Goal: Task Accomplishment & Management: Manage account settings

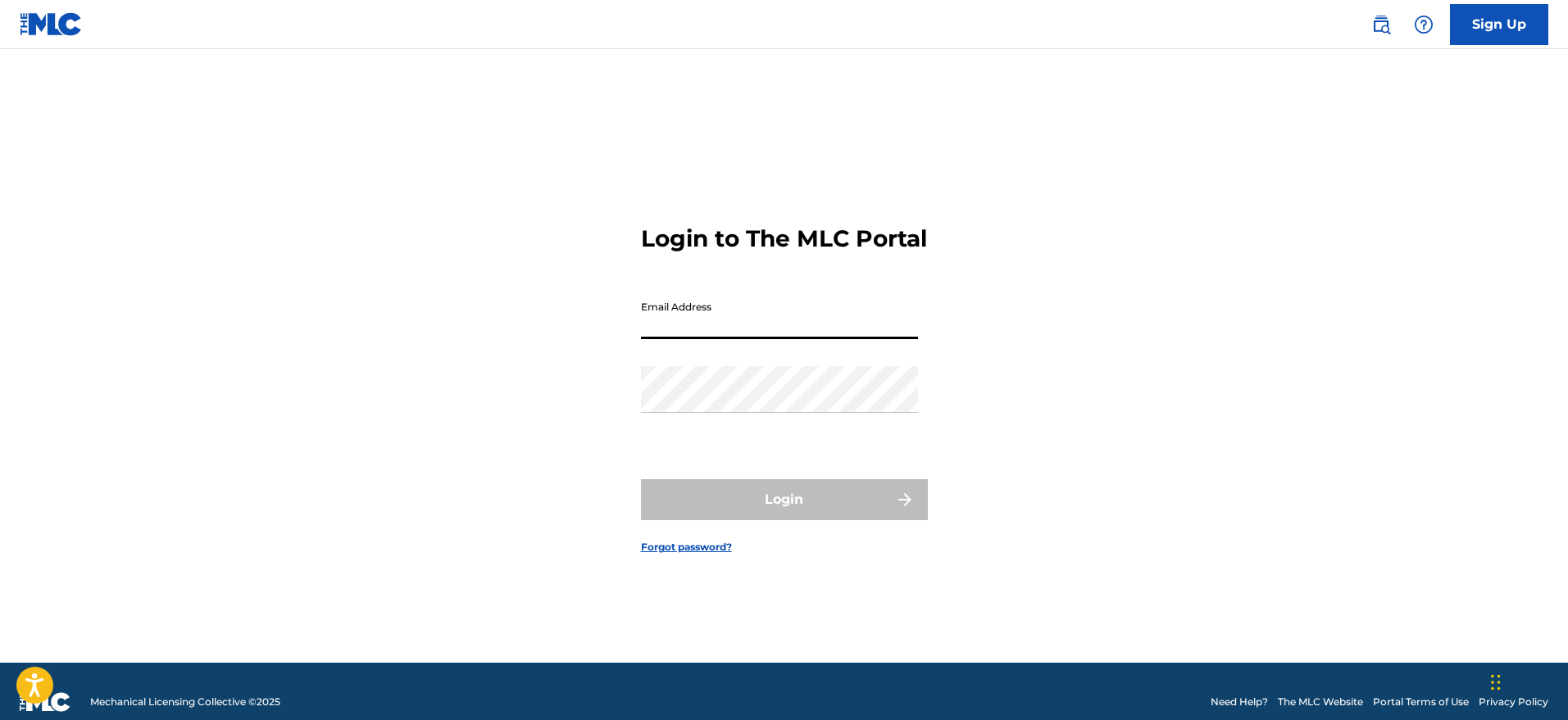
type input "[EMAIL_ADDRESS][DOMAIN_NAME]"
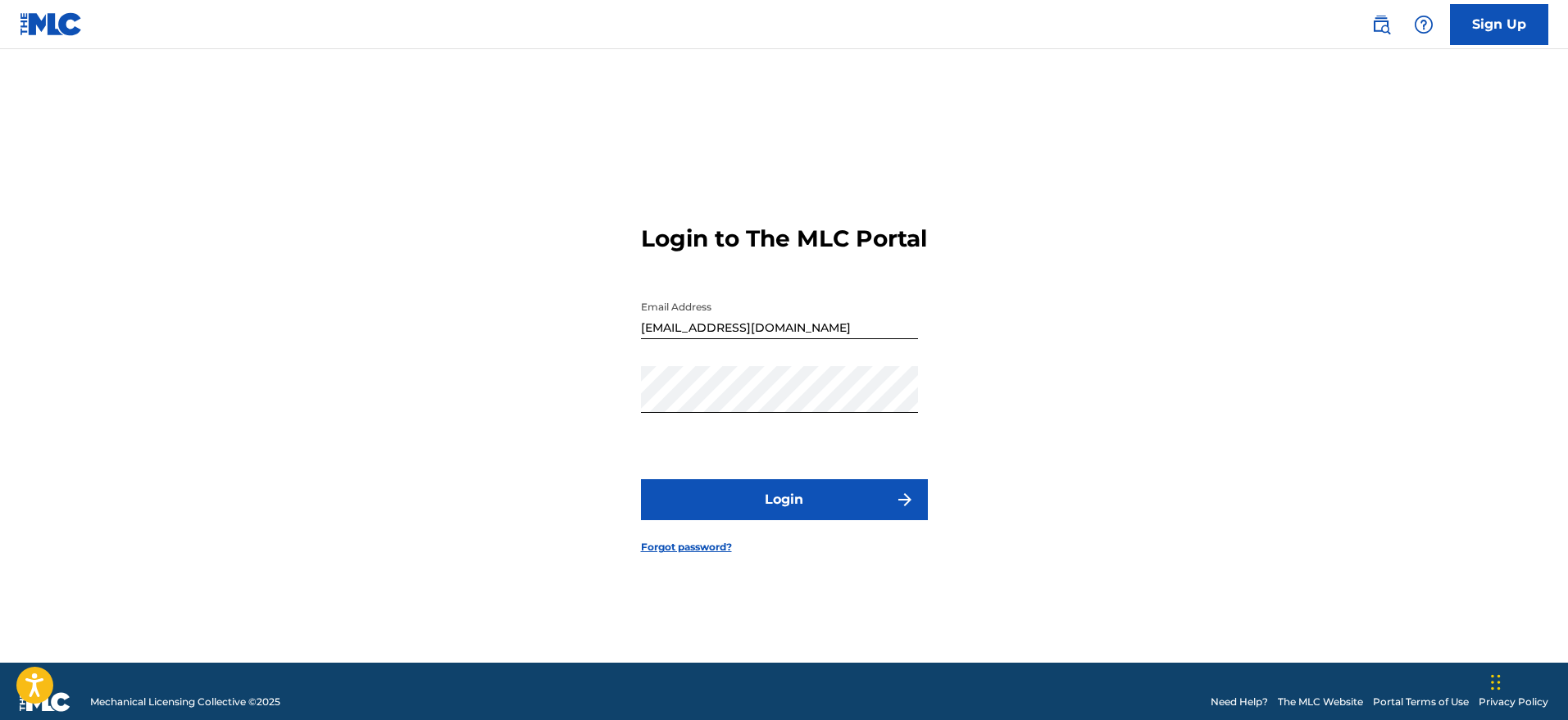
click at [823, 507] on button "Login" at bounding box center [784, 500] width 287 height 41
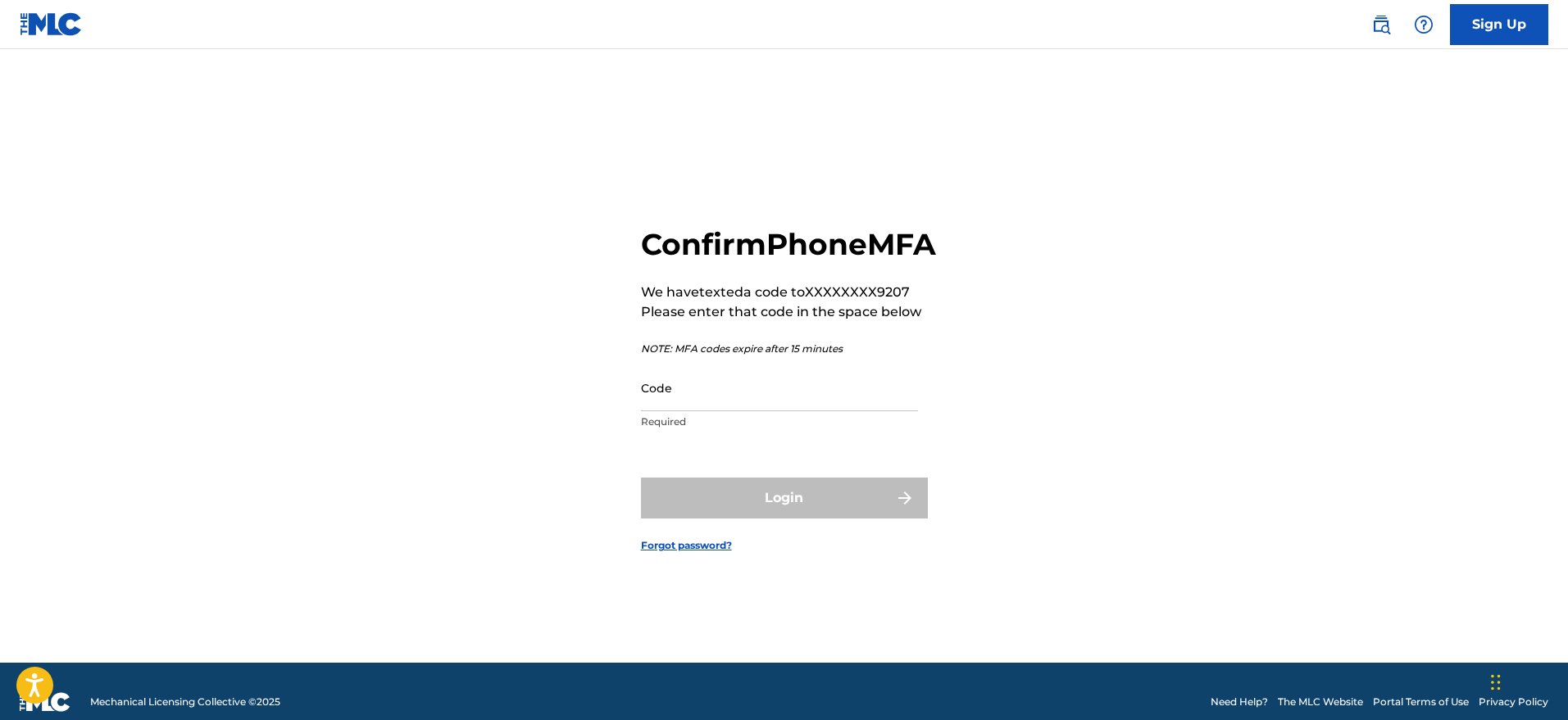
click at [798, 405] on input "Code" at bounding box center [779, 388] width 277 height 47
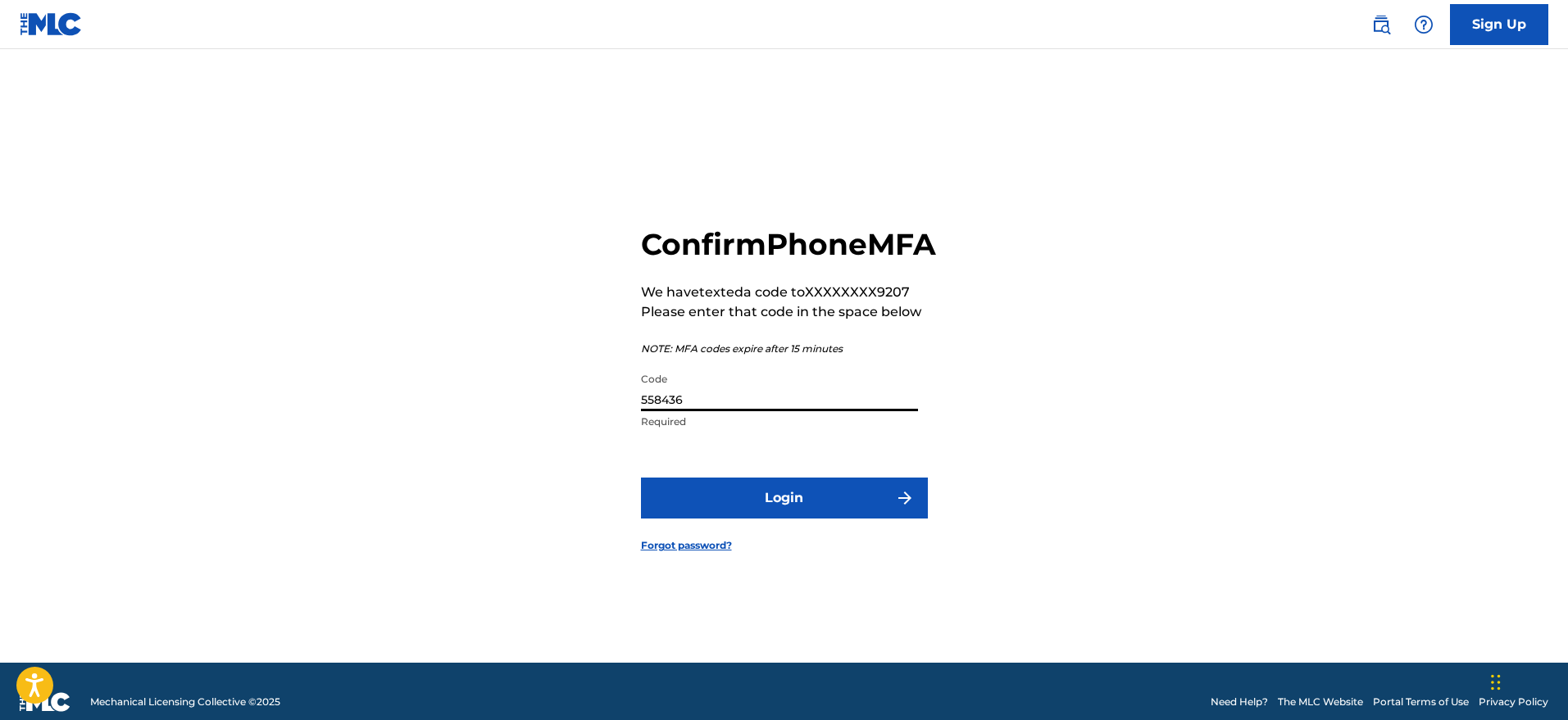
type input "558436"
click at [803, 514] on button "Login" at bounding box center [784, 498] width 287 height 41
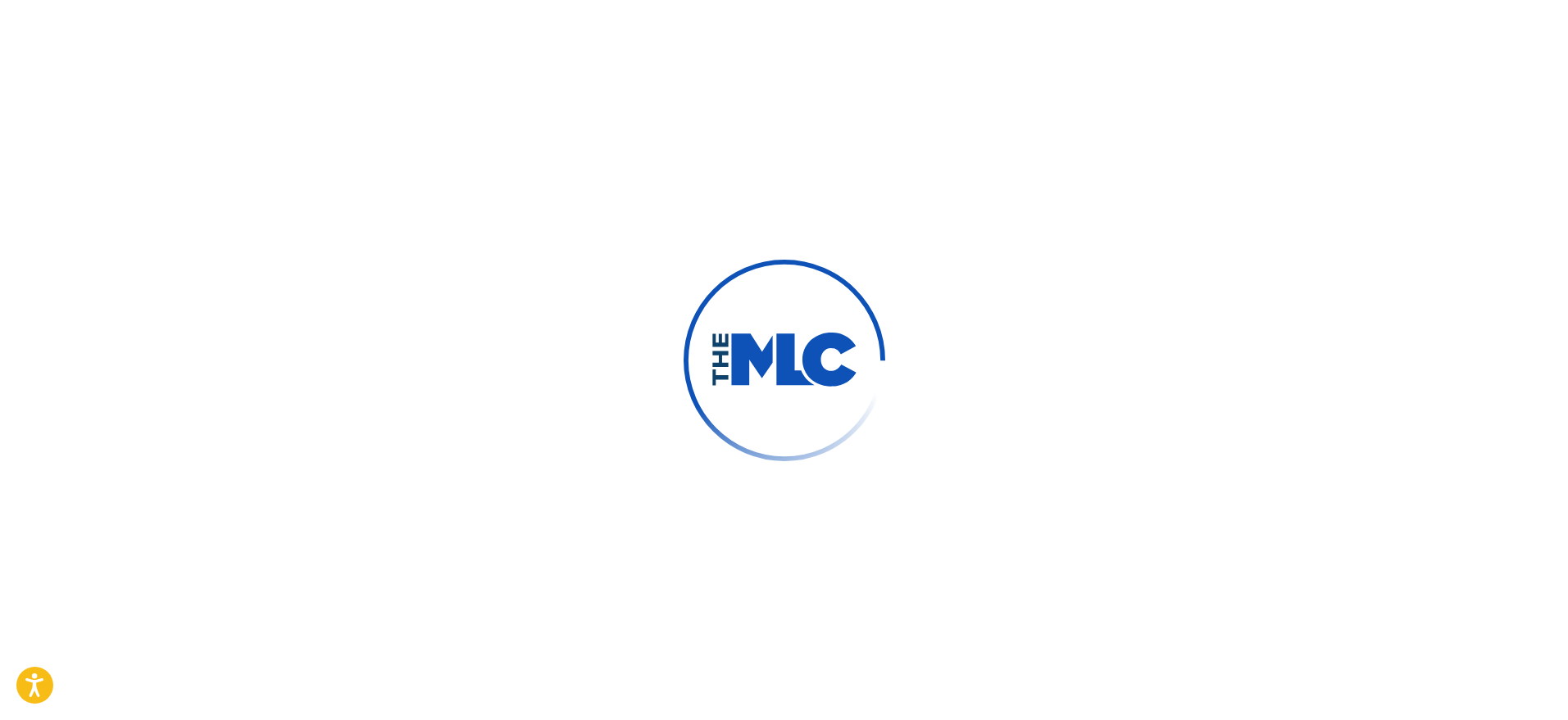
click at [803, 514] on div at bounding box center [784, 360] width 1568 height 720
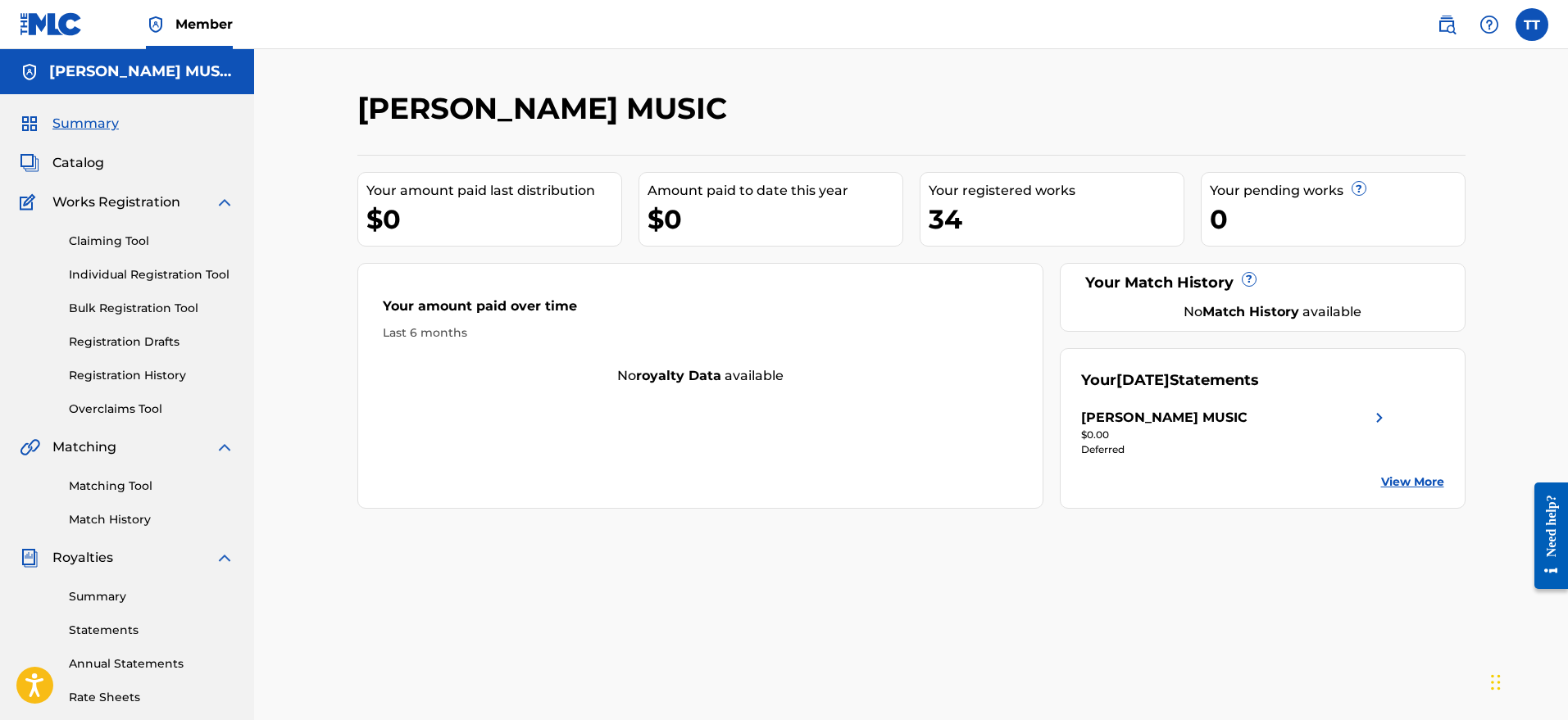
click at [128, 629] on link "Statements" at bounding box center [151, 630] width 166 height 17
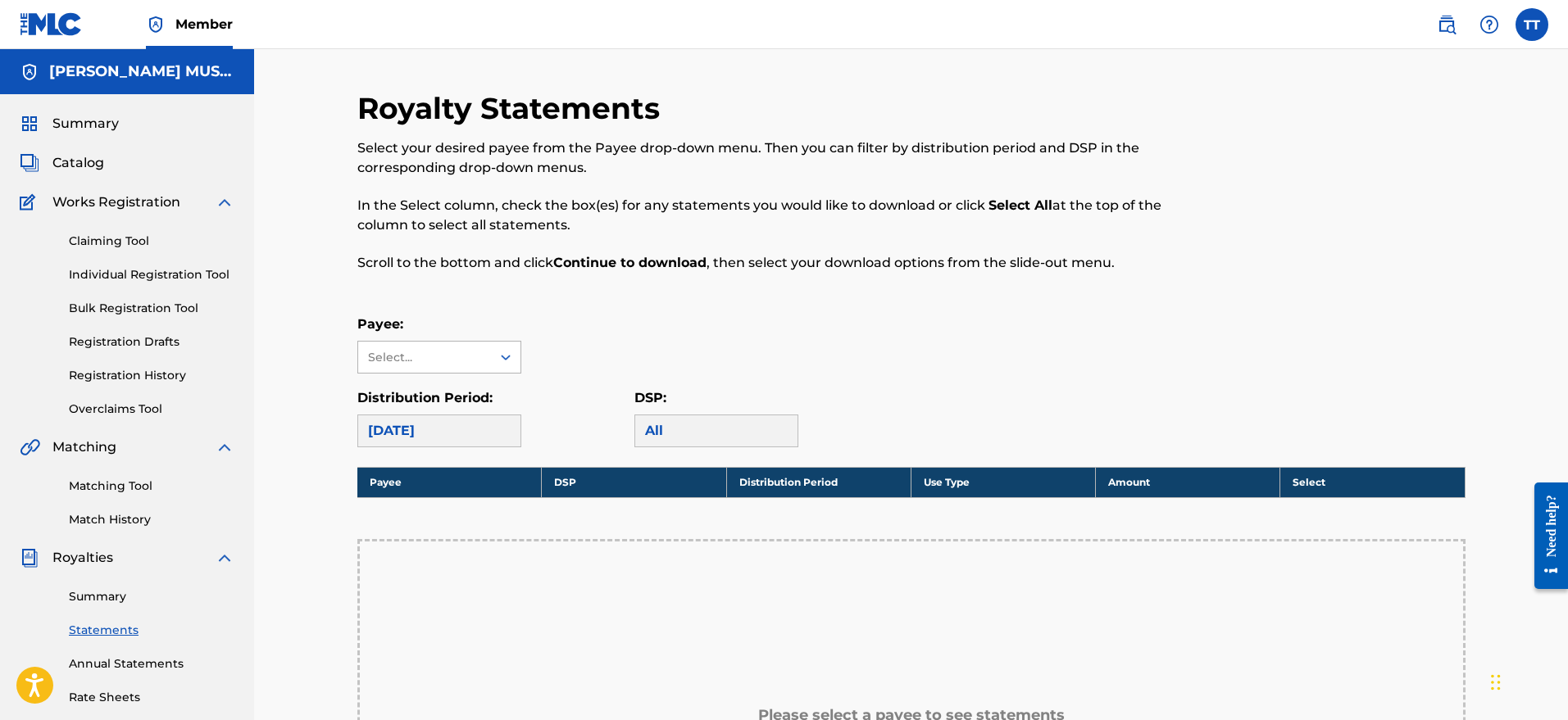
click at [509, 358] on icon at bounding box center [505, 357] width 16 height 16
click at [495, 394] on div "[PERSON_NAME] MUSIC" at bounding box center [438, 404] width 162 height 61
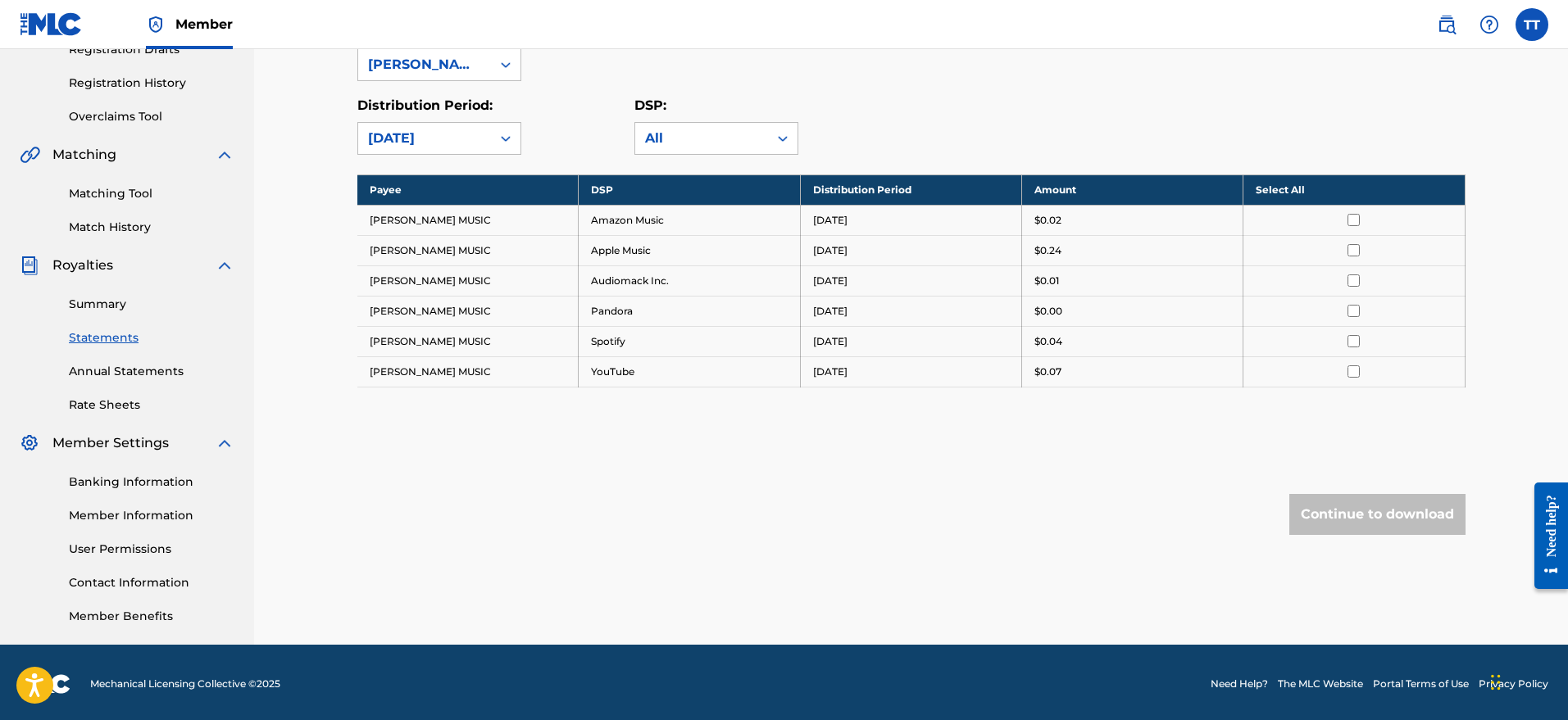
scroll to position [296, 0]
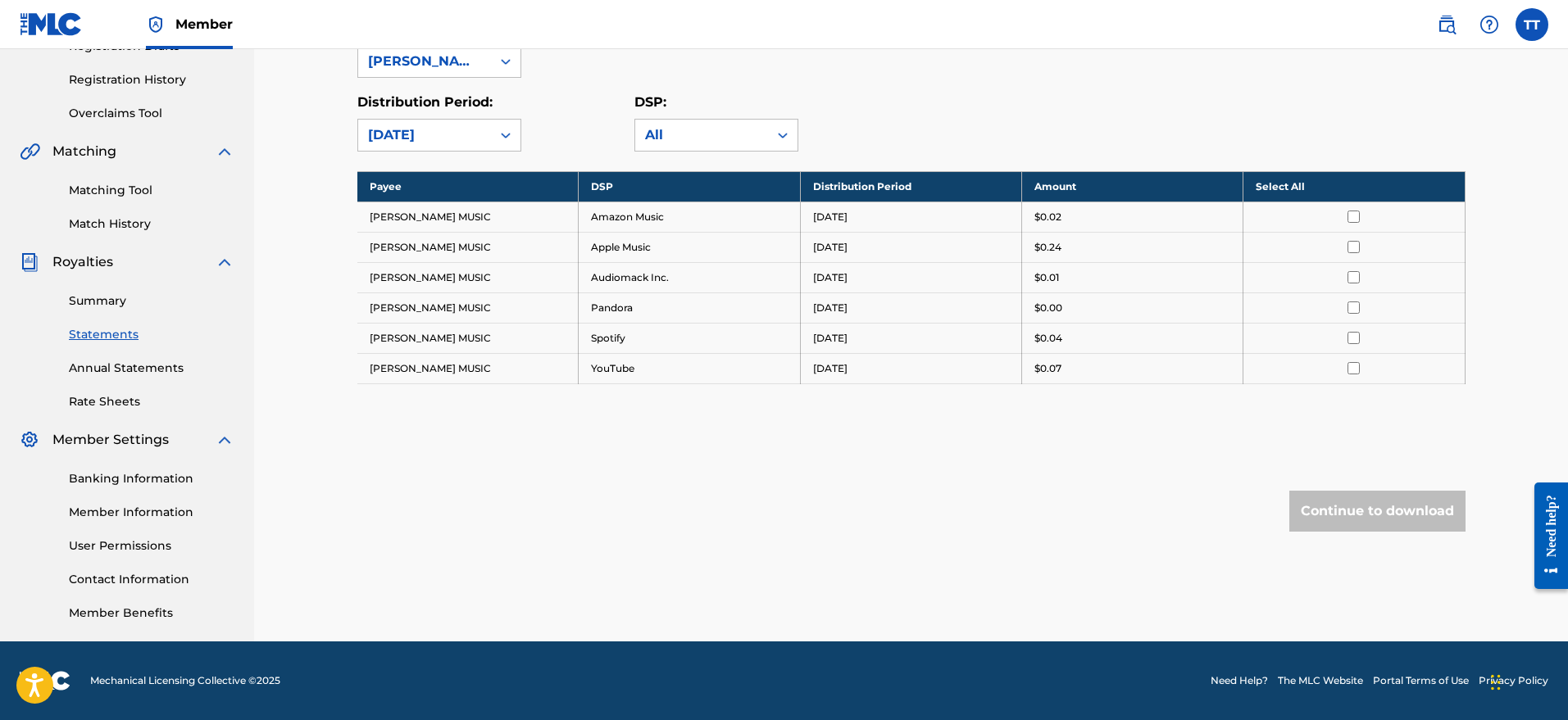
click at [112, 373] on link "Annual Statements" at bounding box center [151, 368] width 166 height 17
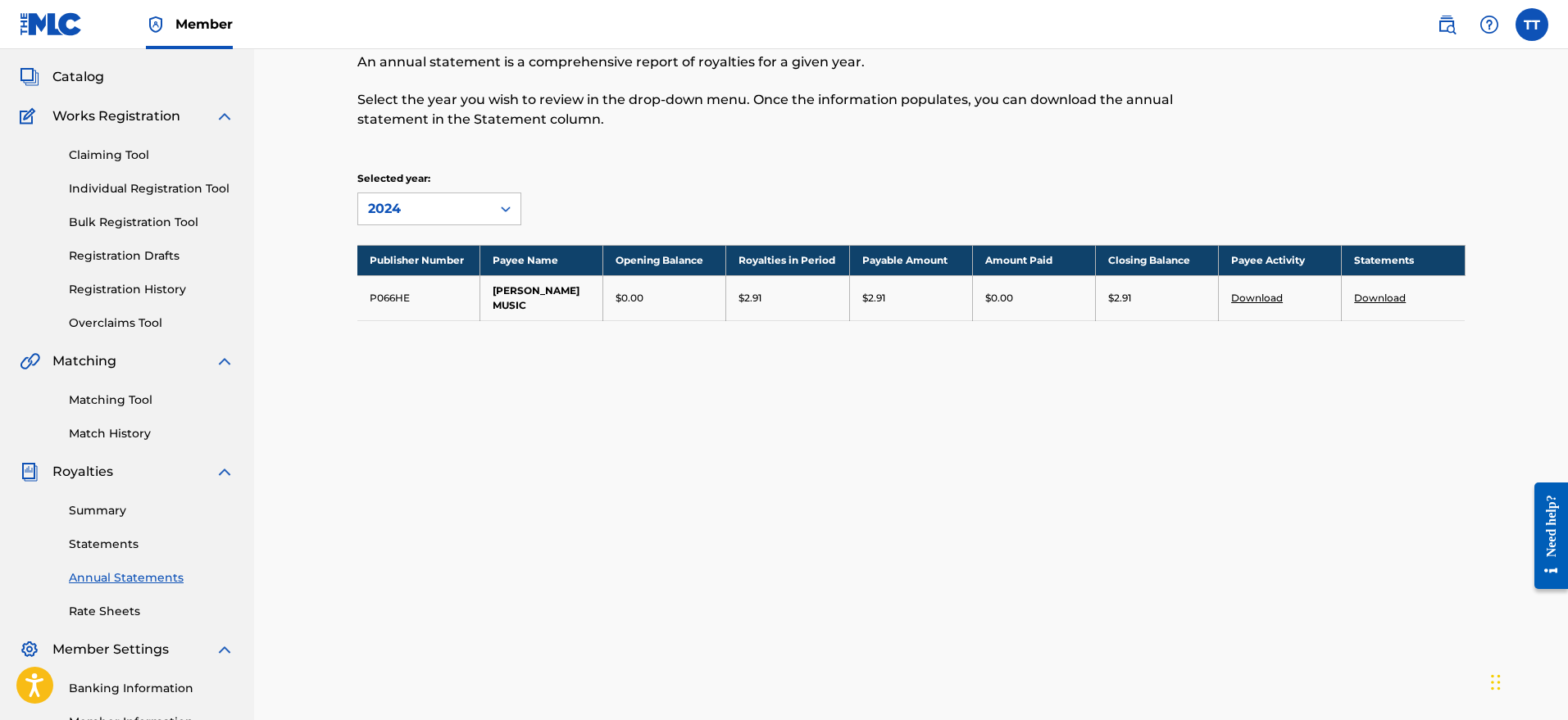
scroll to position [81, 0]
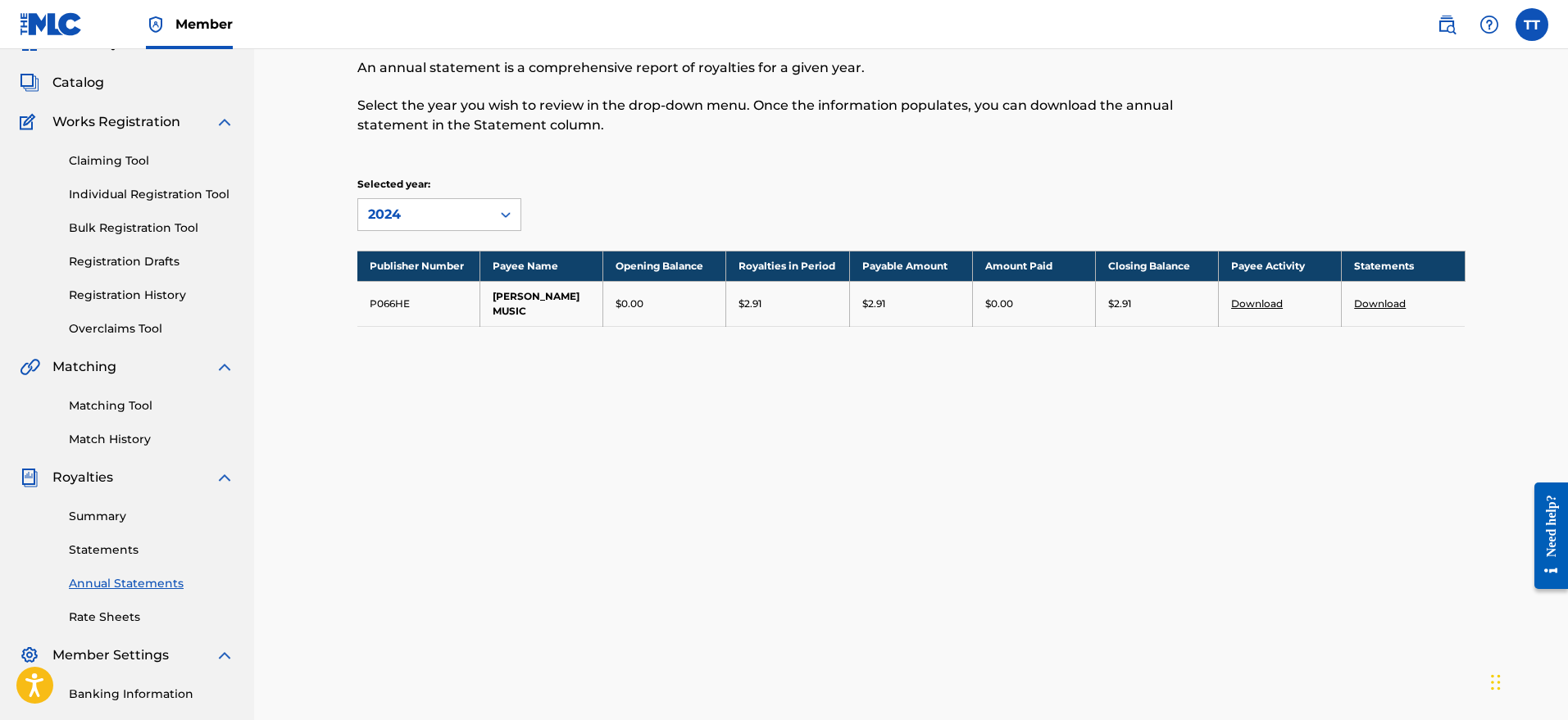
click at [130, 619] on link "Rate Sheets" at bounding box center [151, 617] width 166 height 17
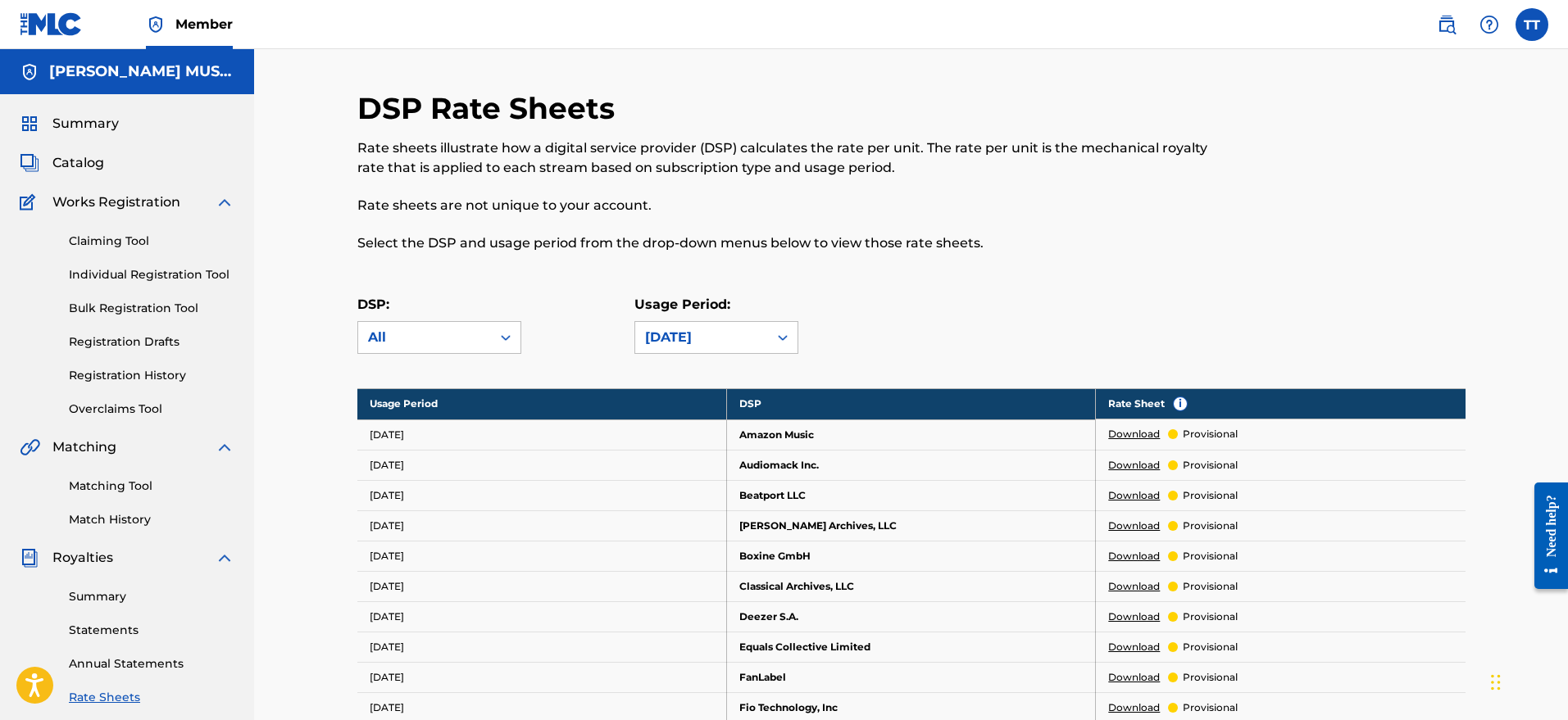
click at [111, 605] on link "Summary" at bounding box center [151, 596] width 166 height 17
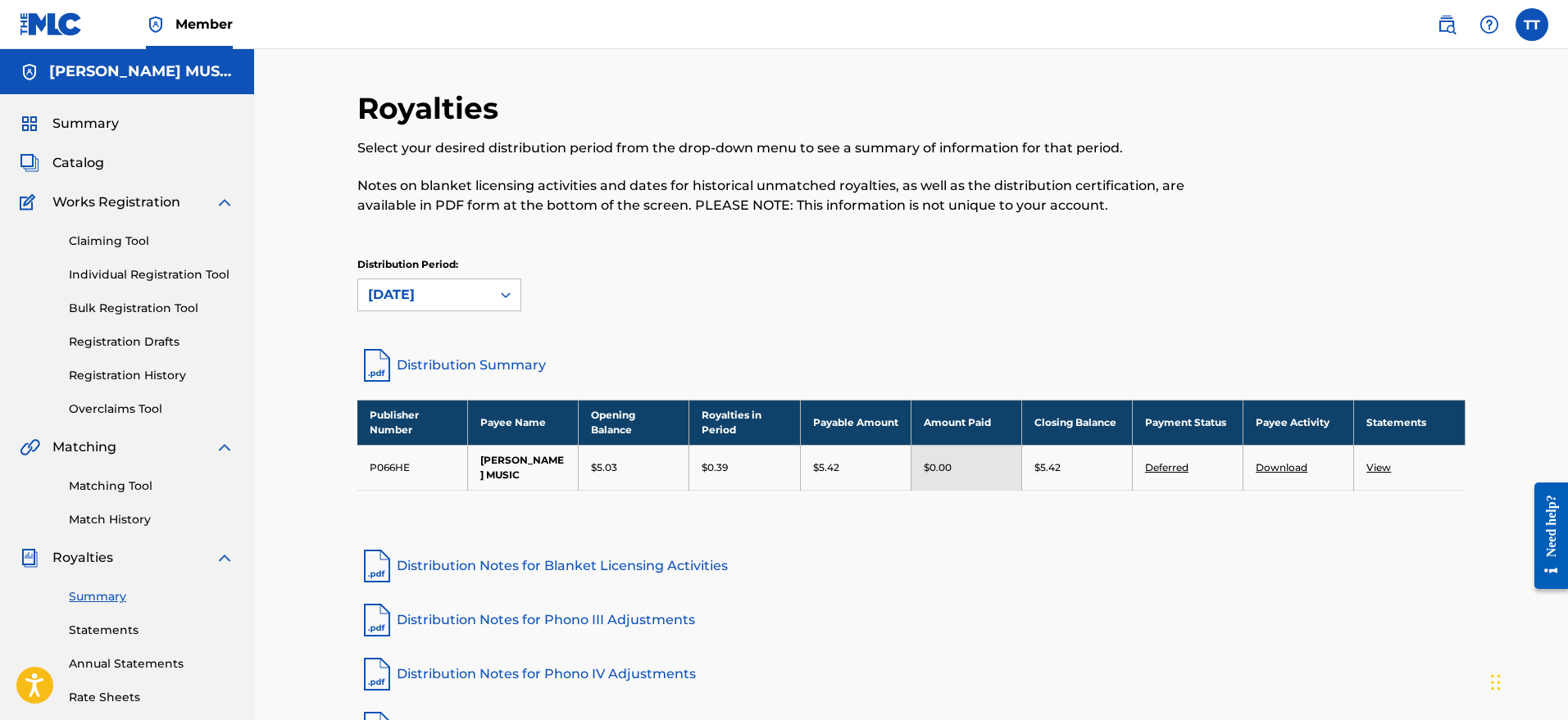
click at [127, 632] on link "Statements" at bounding box center [151, 630] width 166 height 17
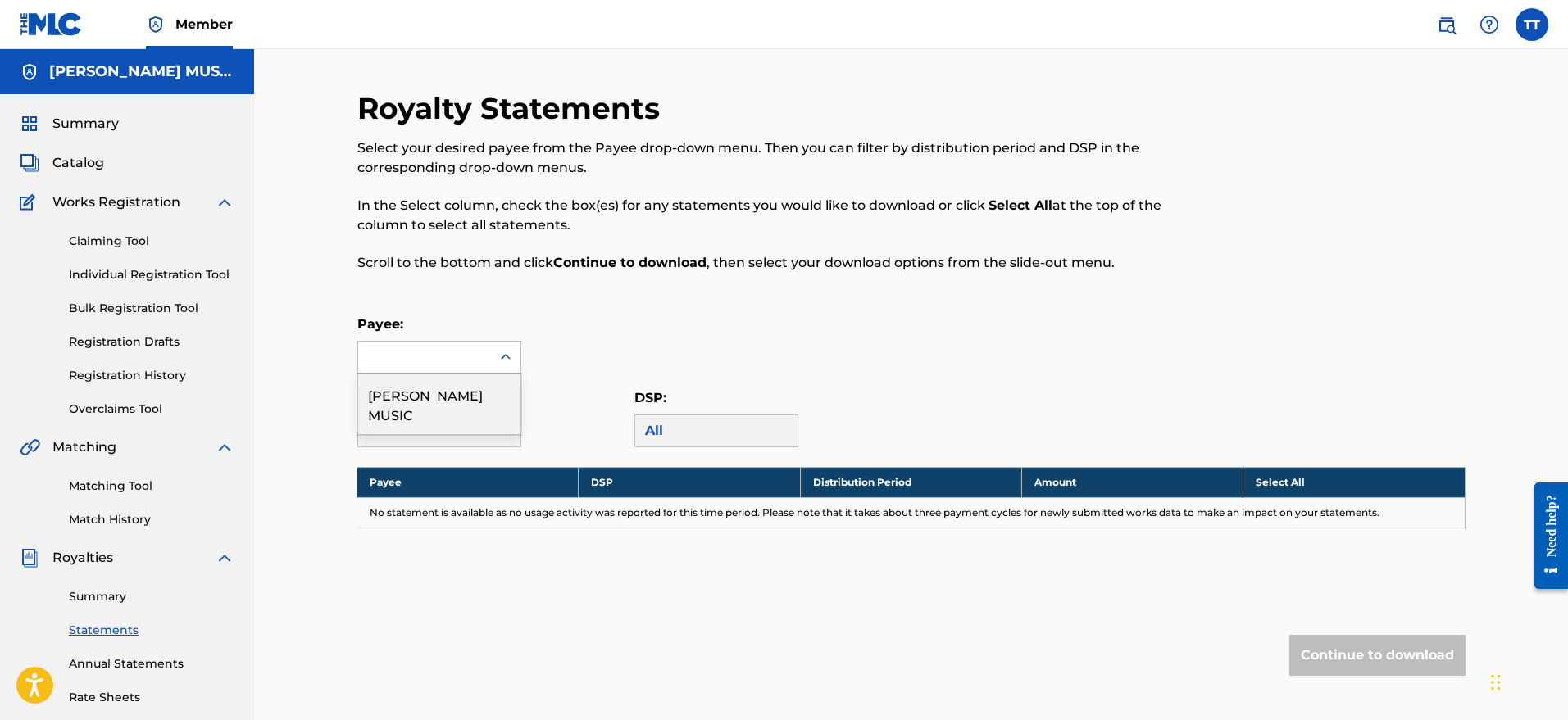
click at [491, 364] on div at bounding box center [505, 357] width 29 height 31
click at [487, 385] on div "[PERSON_NAME] MUSIC" at bounding box center [438, 404] width 162 height 61
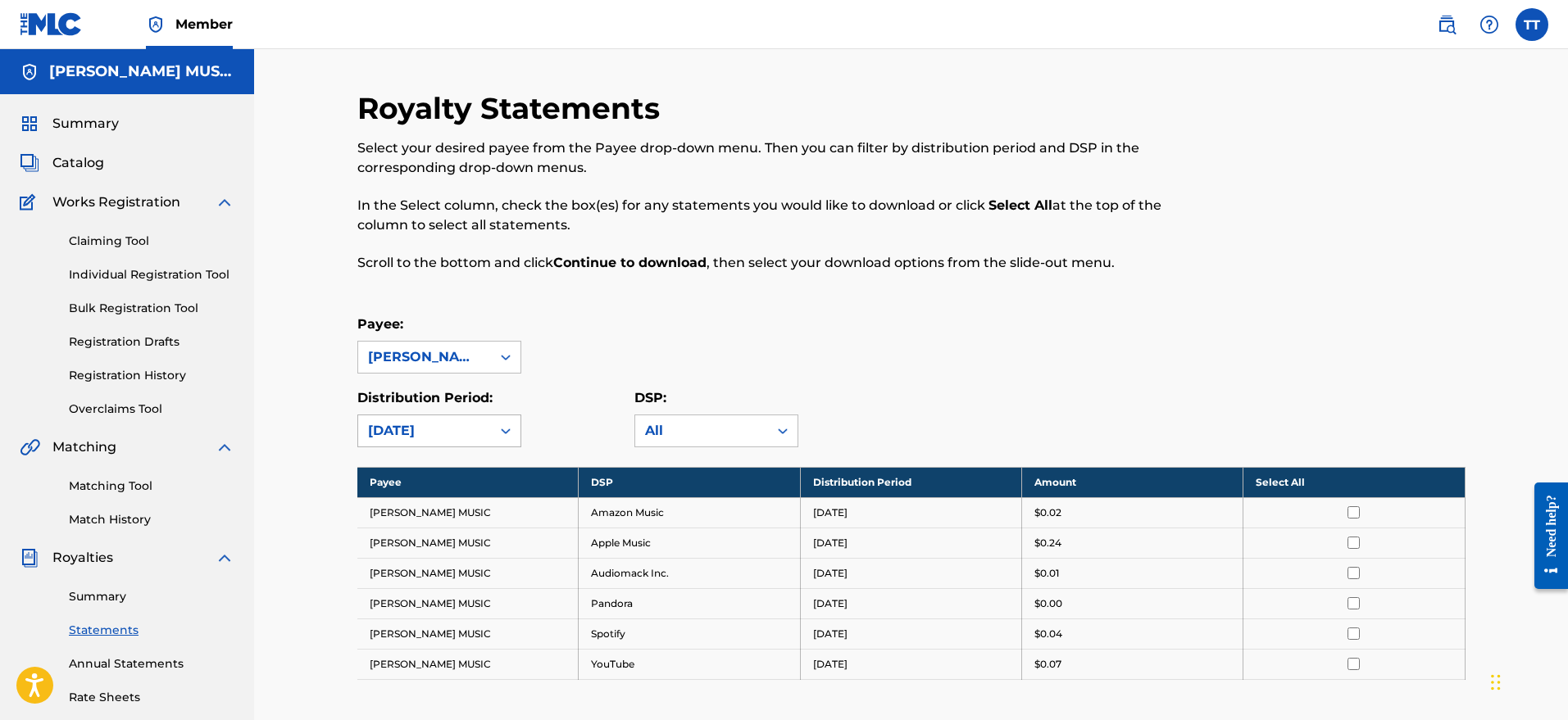
click at [503, 426] on icon at bounding box center [505, 430] width 16 height 16
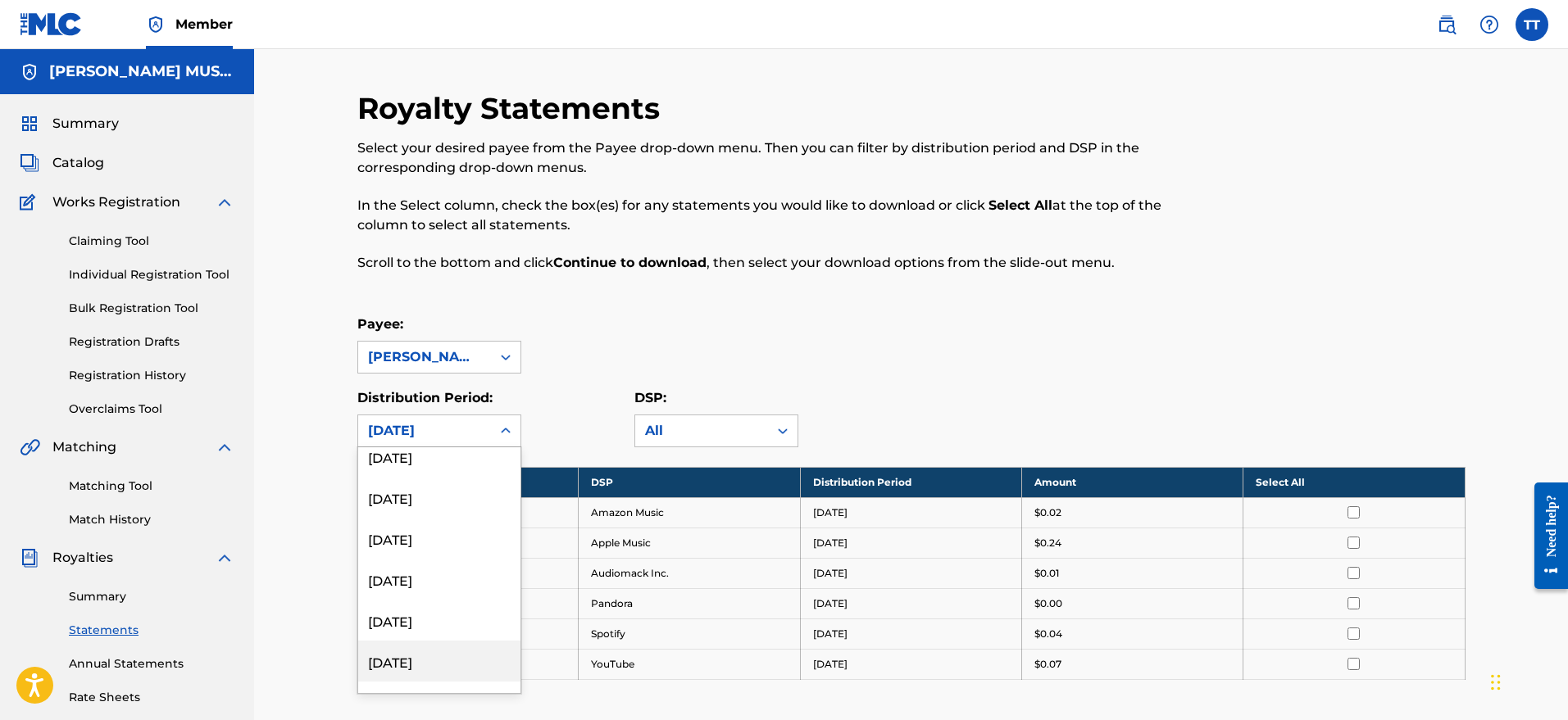
scroll to position [295, 0]
click at [444, 500] on div "[DATE]" at bounding box center [438, 501] width 162 height 41
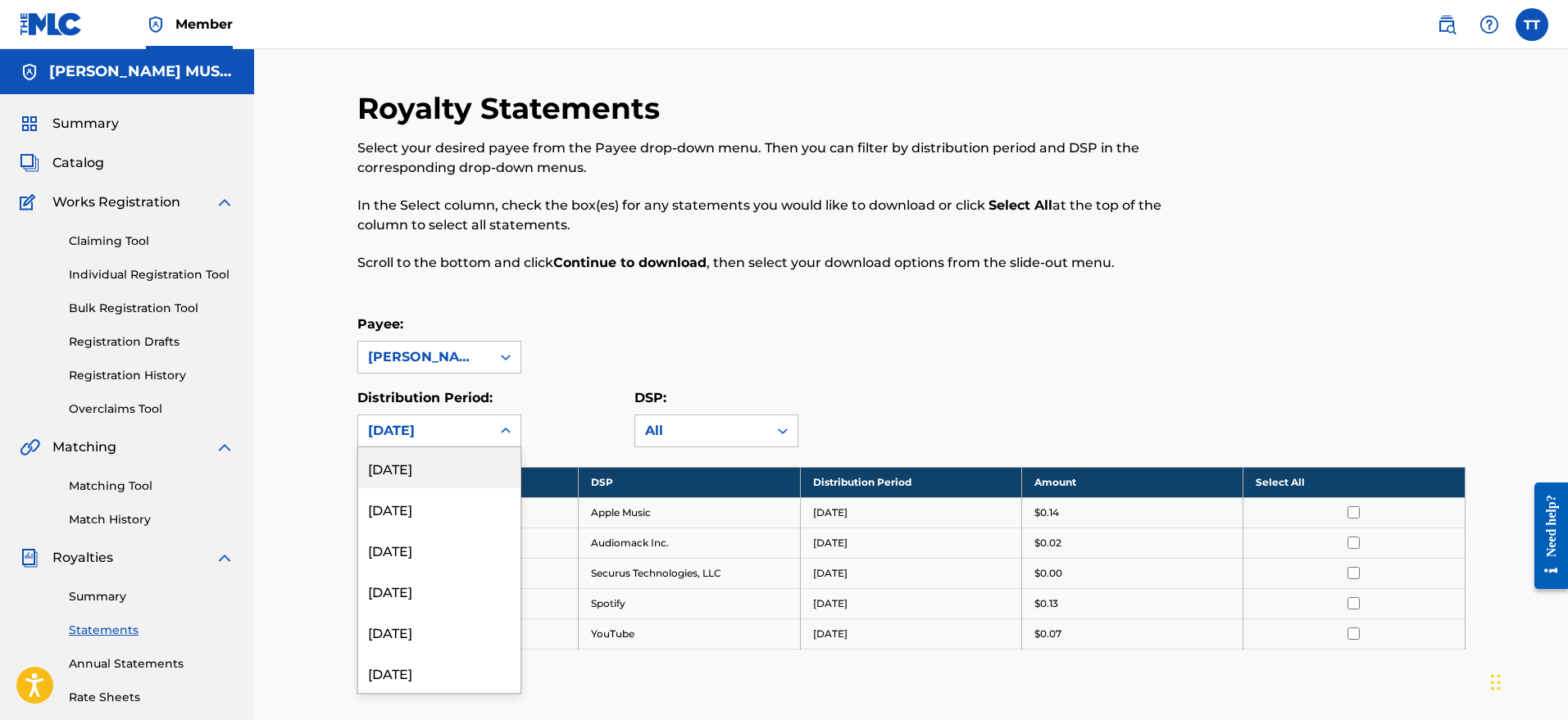
click at [507, 420] on div at bounding box center [505, 430] width 29 height 29
click at [424, 508] on div "[DATE]" at bounding box center [438, 508] width 162 height 41
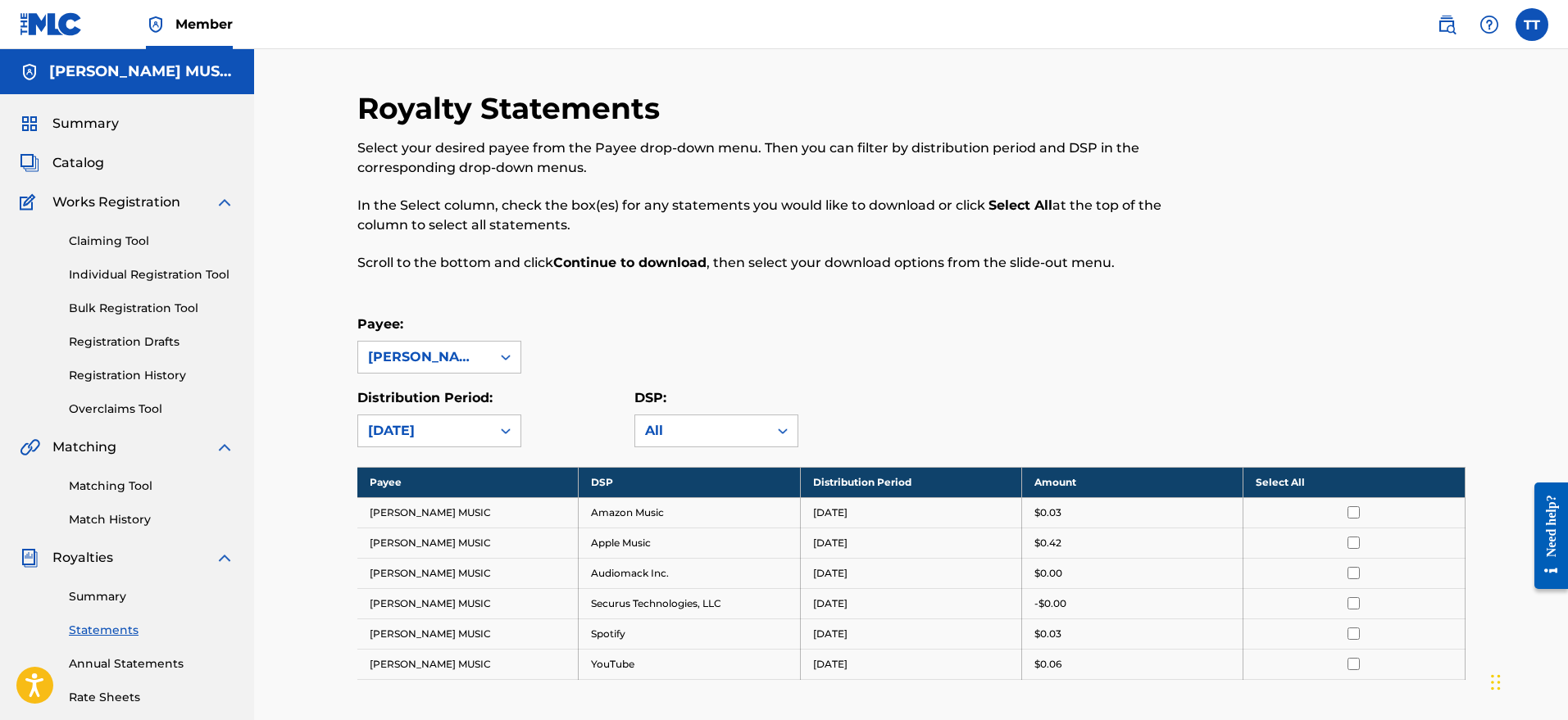
click at [1521, 18] on label at bounding box center [1531, 24] width 33 height 33
click at [1531, 24] on input "TT [PERSON_NAME] [EMAIL_ADDRESS][DOMAIN_NAME] Notification Preferences Profile …" at bounding box center [1531, 24] width 0 height 0
click at [1385, 179] on link "Notification Preferences" at bounding box center [1413, 176] width 121 height 15
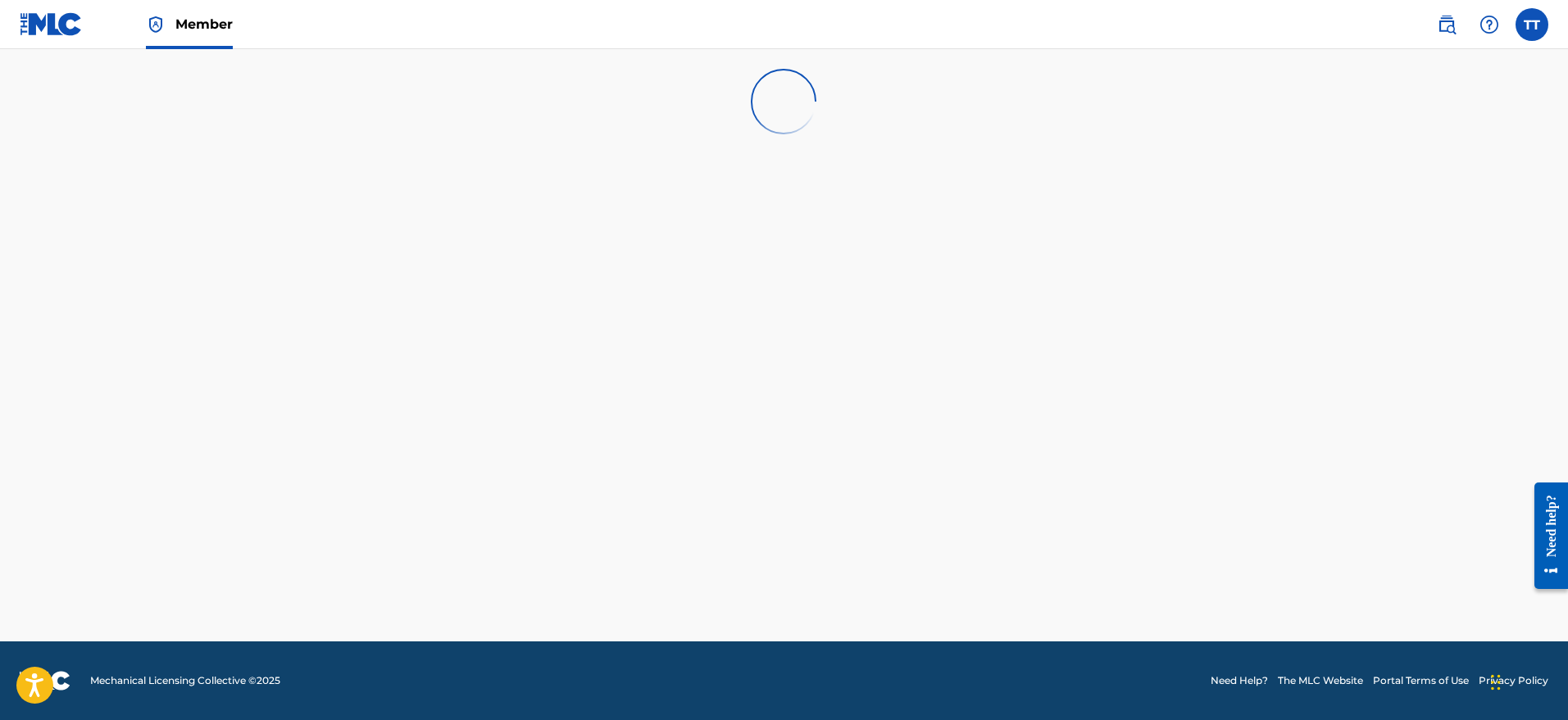
click at [1385, 179] on main at bounding box center [784, 345] width 1568 height 593
click at [1527, 29] on label at bounding box center [1531, 24] width 33 height 33
click at [1531, 24] on input "TT [PERSON_NAME] [EMAIL_ADDRESS][DOMAIN_NAME] Notification Preferences Profile …" at bounding box center [1531, 24] width 0 height 0
click at [1378, 206] on link "Profile" at bounding box center [1369, 204] width 33 height 15
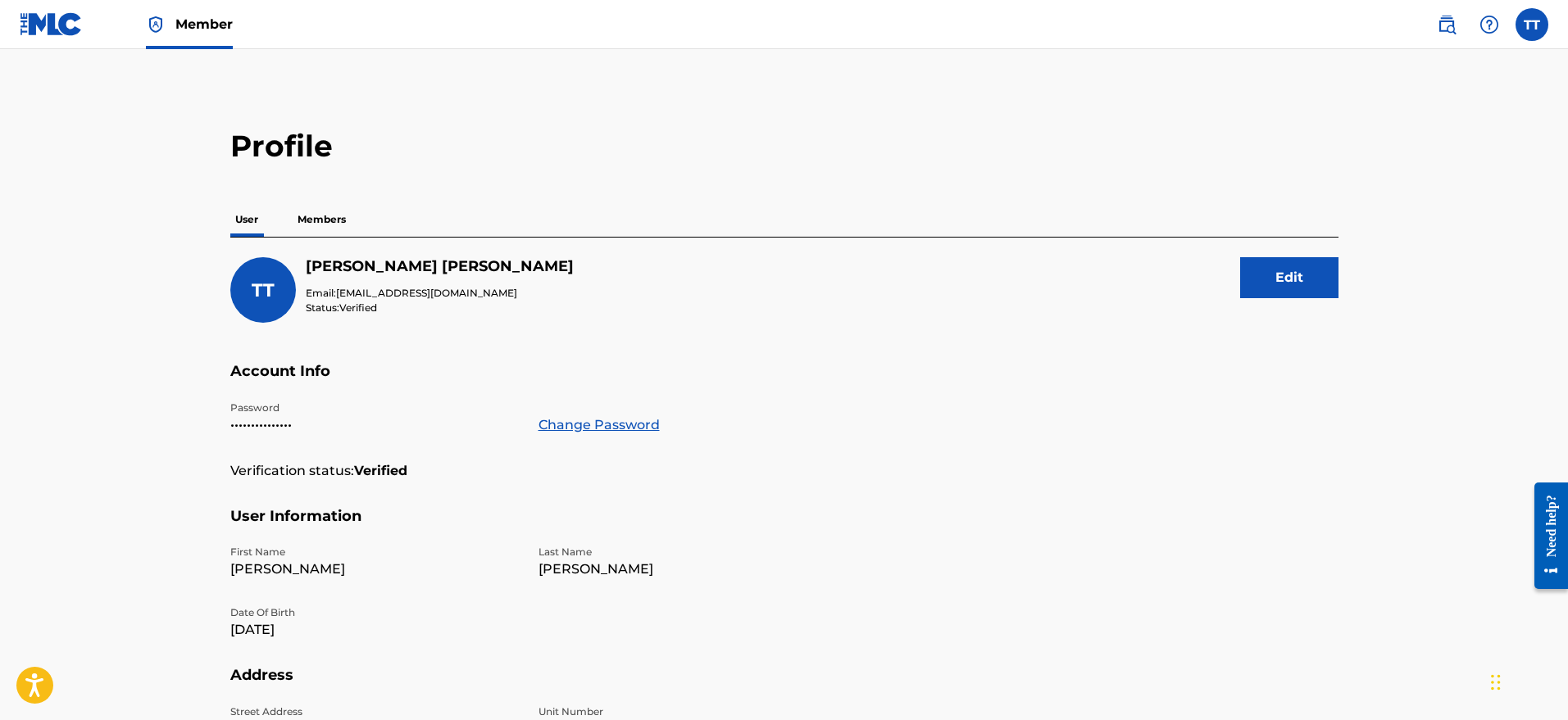
click at [1541, 6] on nav "Member TT TT [PERSON_NAME] [EMAIL_ADDRESS][DOMAIN_NAME] Notification Preference…" at bounding box center [784, 24] width 1568 height 49
click at [1449, 26] on img at bounding box center [1446, 24] width 20 height 20
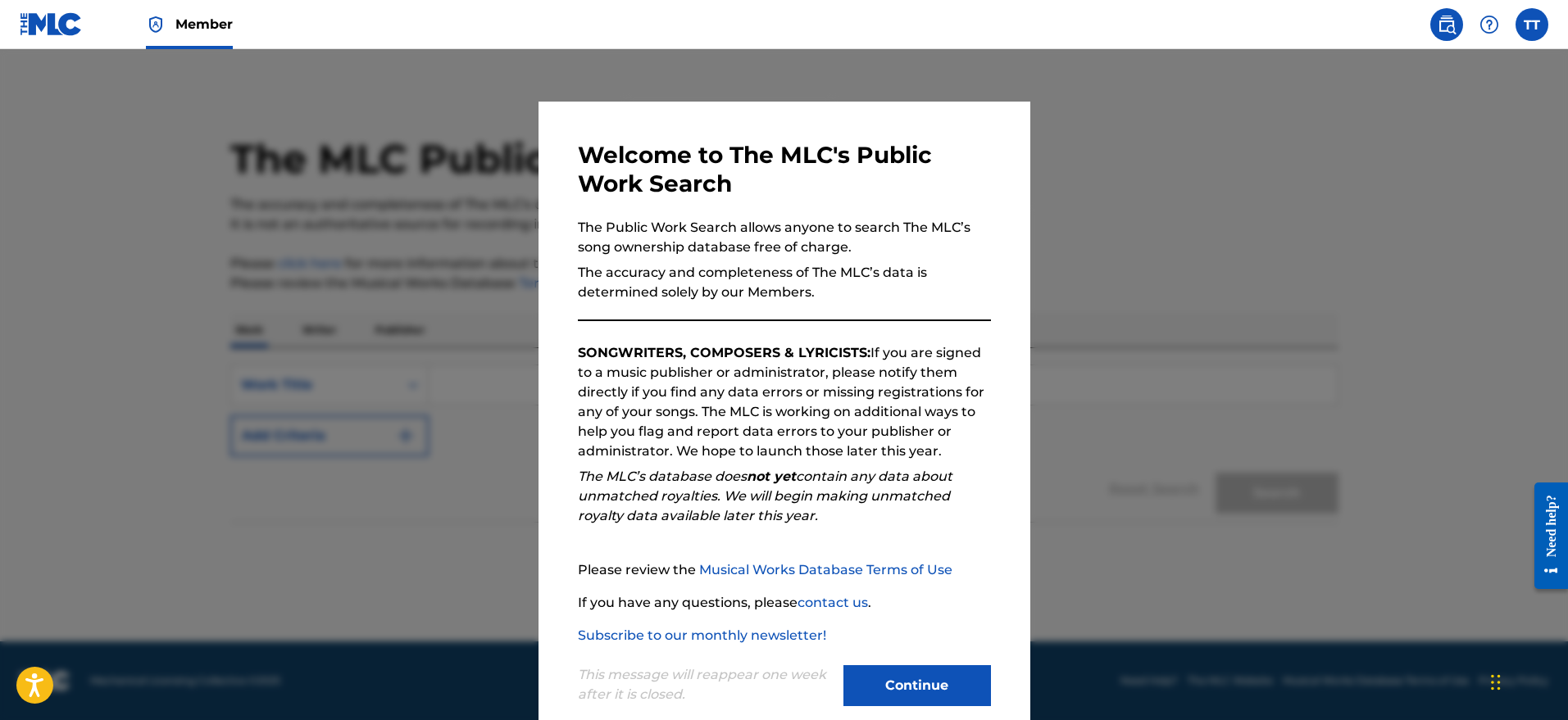
click at [1117, 325] on div at bounding box center [784, 408] width 1568 height 720
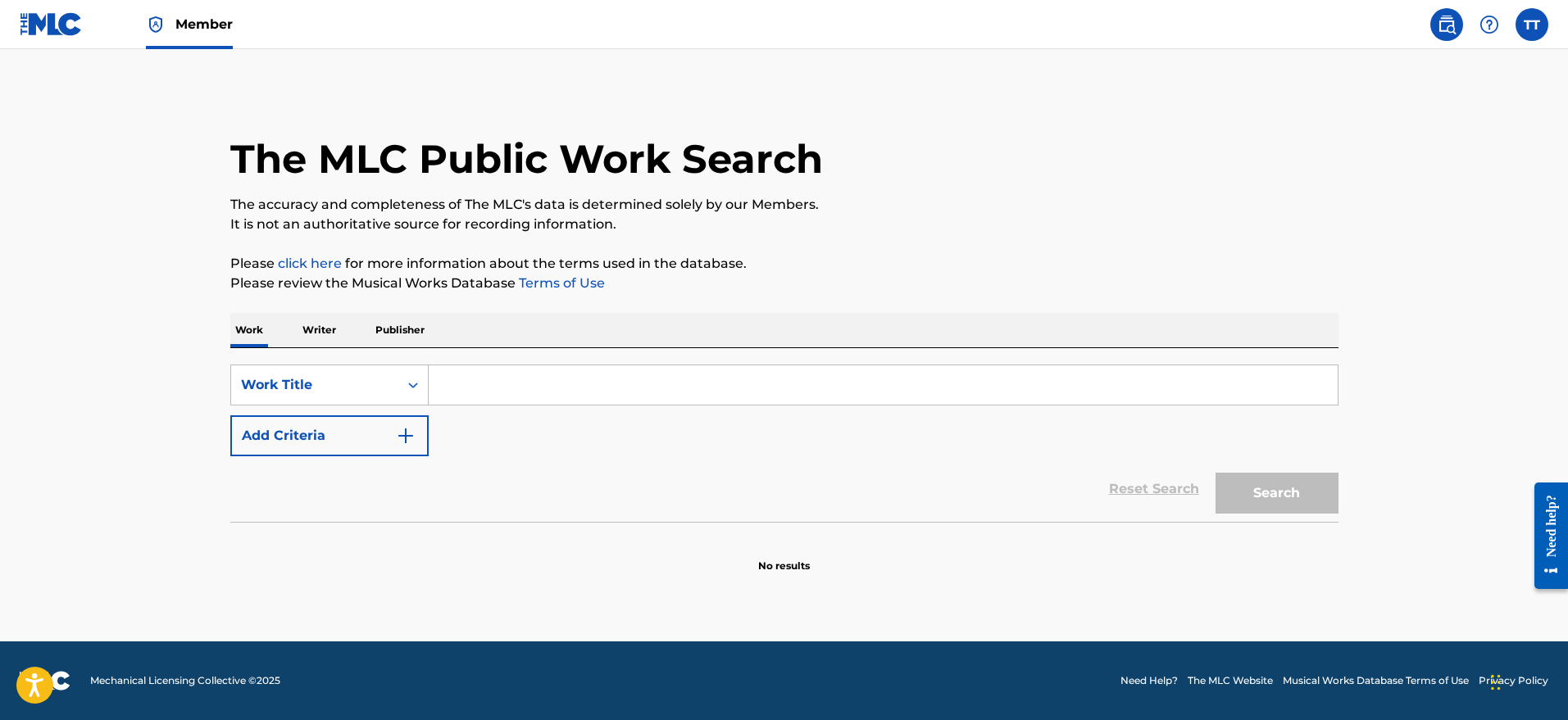
click at [1539, 29] on label at bounding box center [1531, 24] width 33 height 33
click at [1531, 24] on input "TT [PERSON_NAME] [EMAIL_ADDRESS][DOMAIN_NAME] Notification Preferences Profile …" at bounding box center [1531, 24] width 0 height 0
click at [1359, 256] on div "Notification Preferences Profile Log out" at bounding box center [1445, 203] width 203 height 110
click at [1531, 24] on input "TT [PERSON_NAME] [EMAIL_ADDRESS][DOMAIN_NAME] Notification Preferences Profile …" at bounding box center [1531, 24] width 0 height 0
click at [1373, 235] on p "Log out" at bounding box center [1372, 232] width 38 height 15
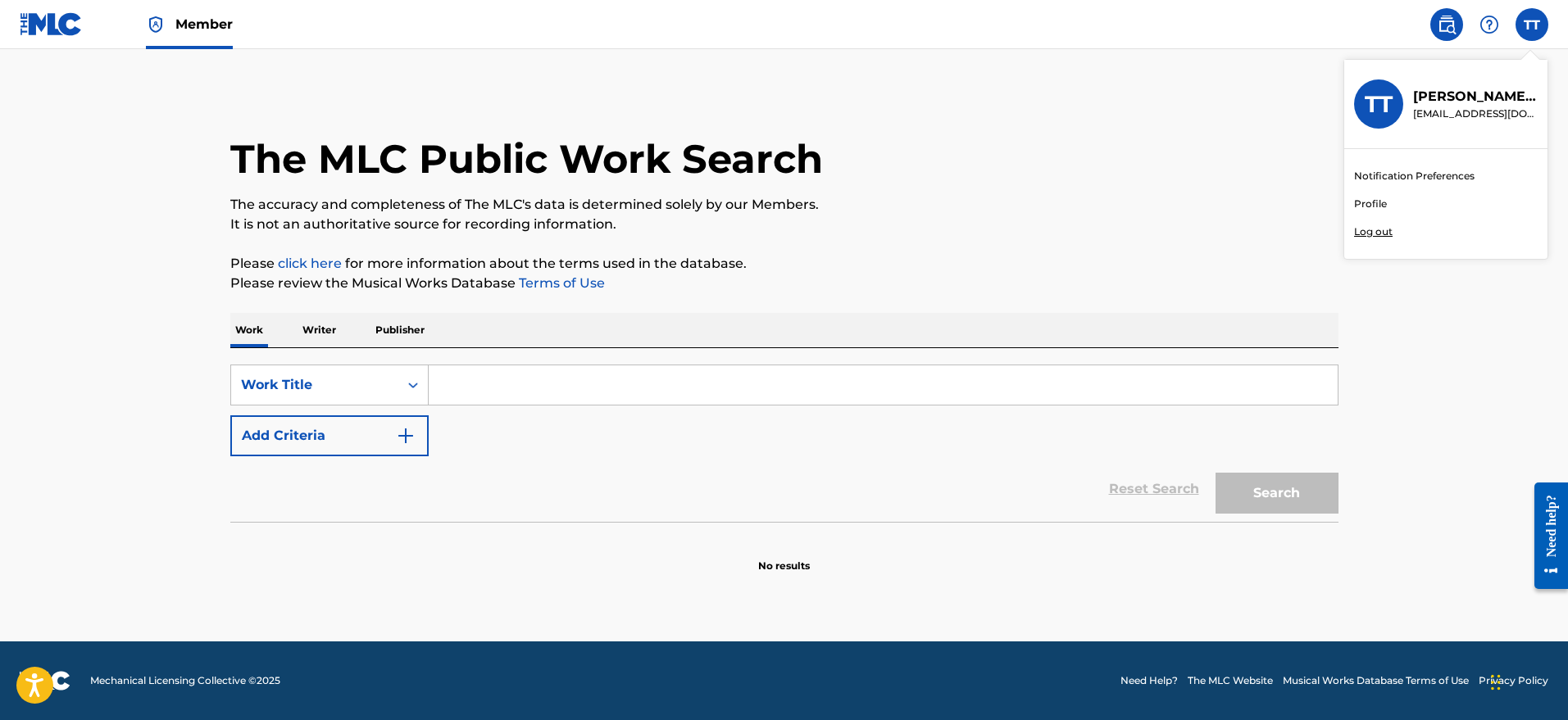
click at [1531, 24] on input "TT [PERSON_NAME] [EMAIL_ADDRESS][DOMAIN_NAME] Notification Preferences Profile …" at bounding box center [1531, 24] width 0 height 0
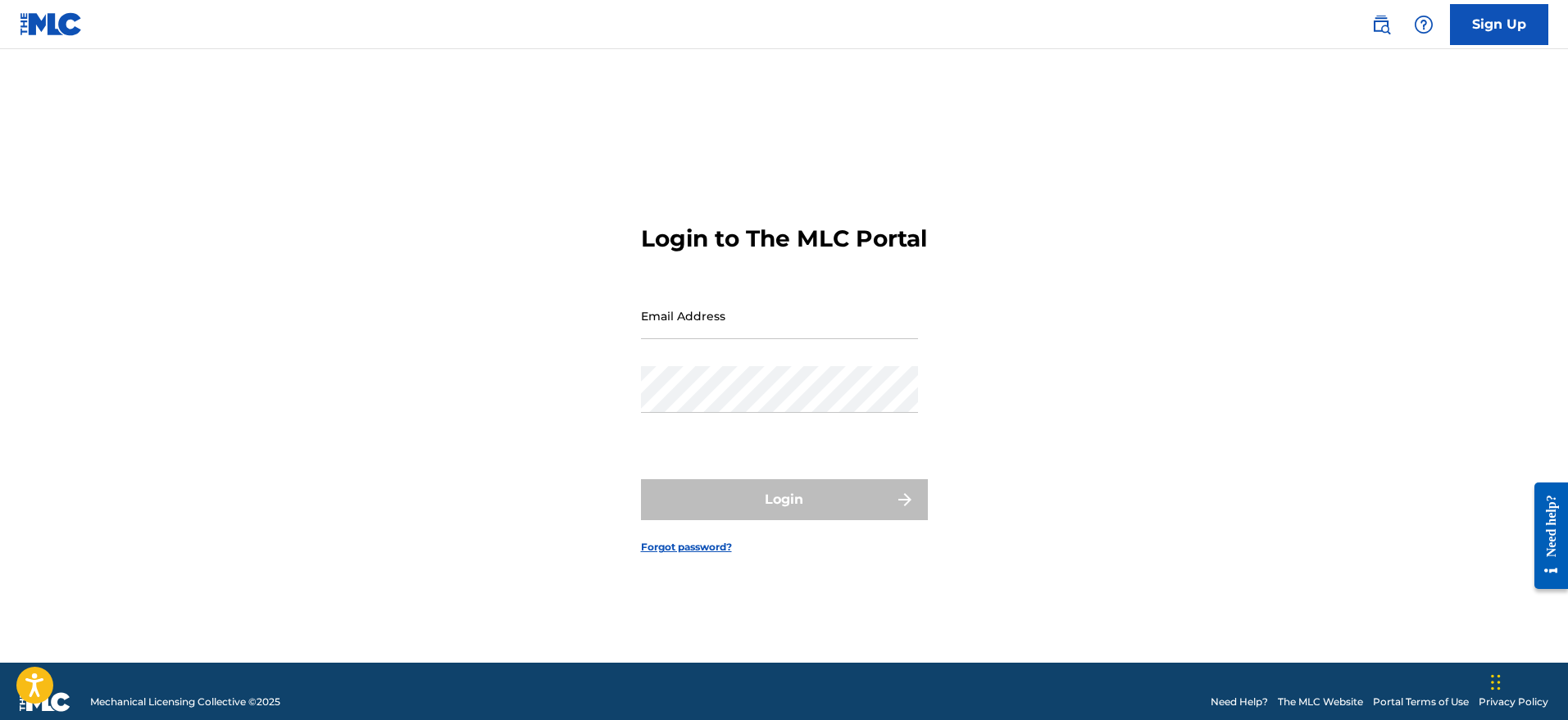
click at [322, 187] on div "Login to The MLC Portal Email Address Password Login Forgot password?" at bounding box center [784, 376] width 1147 height 573
